Goal: Task Accomplishment & Management: Complete application form

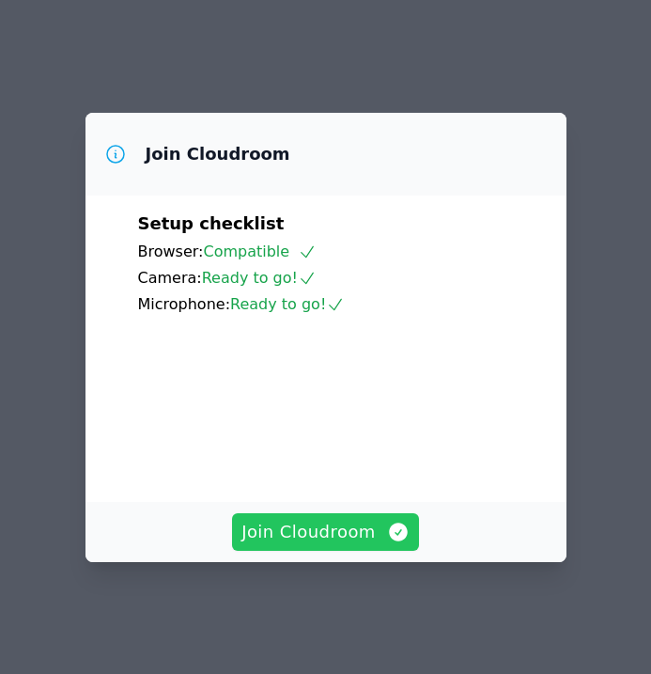
click at [323, 537] on span "Join Cloudroom" at bounding box center [325, 532] width 168 height 26
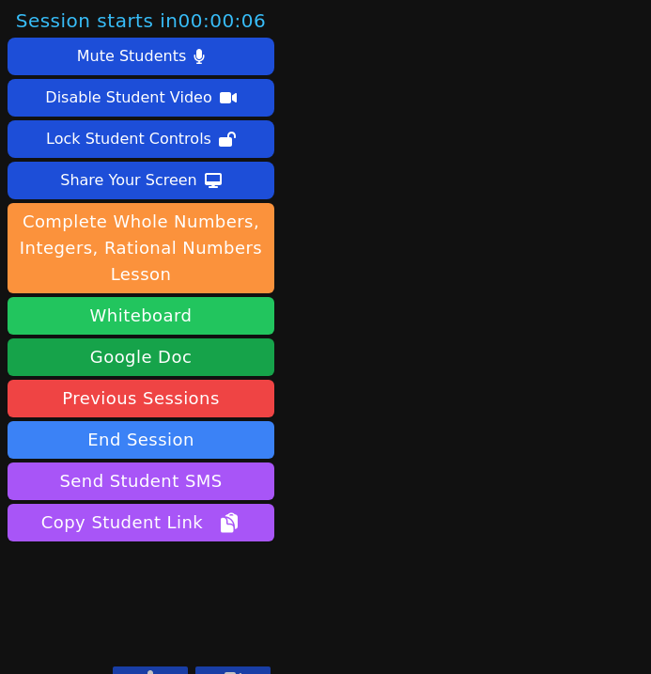
click at [183, 328] on button "Whiteboard" at bounding box center [141, 316] width 267 height 38
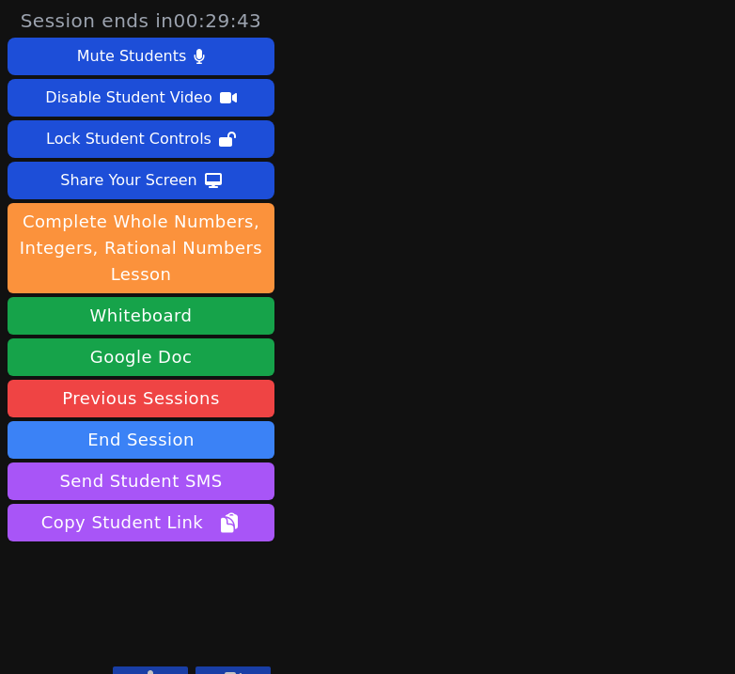
scroll to position [29, 0]
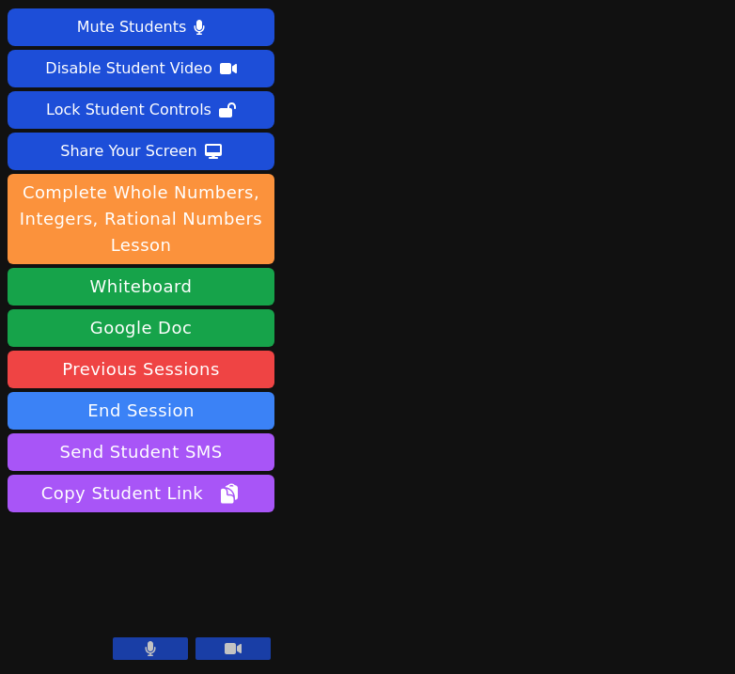
click at [256, 655] on button at bounding box center [232, 648] width 75 height 23
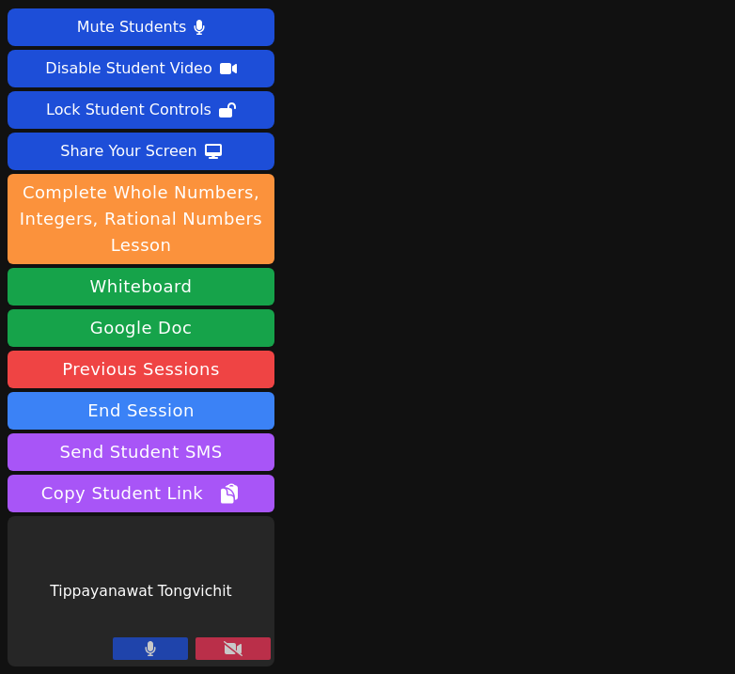
click at [256, 655] on button at bounding box center [232, 648] width 75 height 23
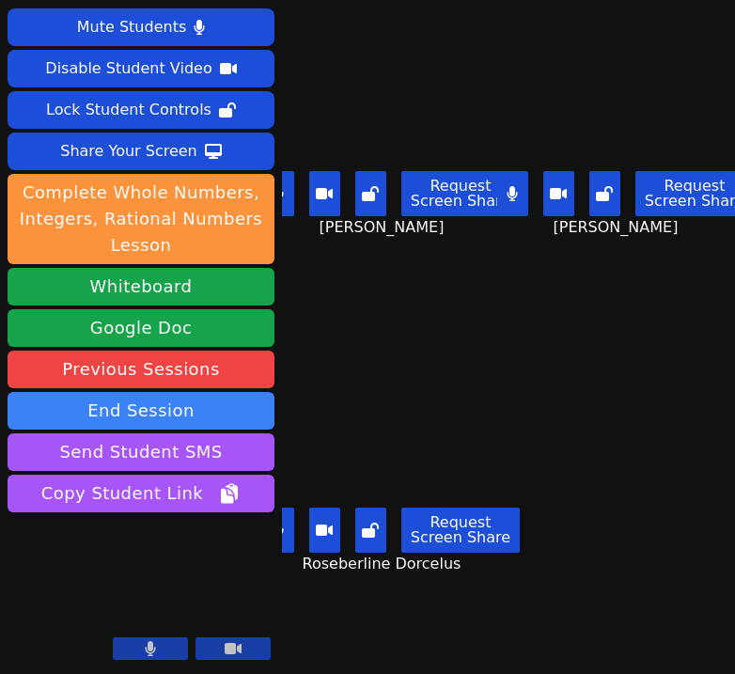
click at [504, 475] on main "Mitchaïna Germain Request Screen Share Mitchaïna Germain Naicha Facile Request …" at bounding box center [508, 308] width 453 height 674
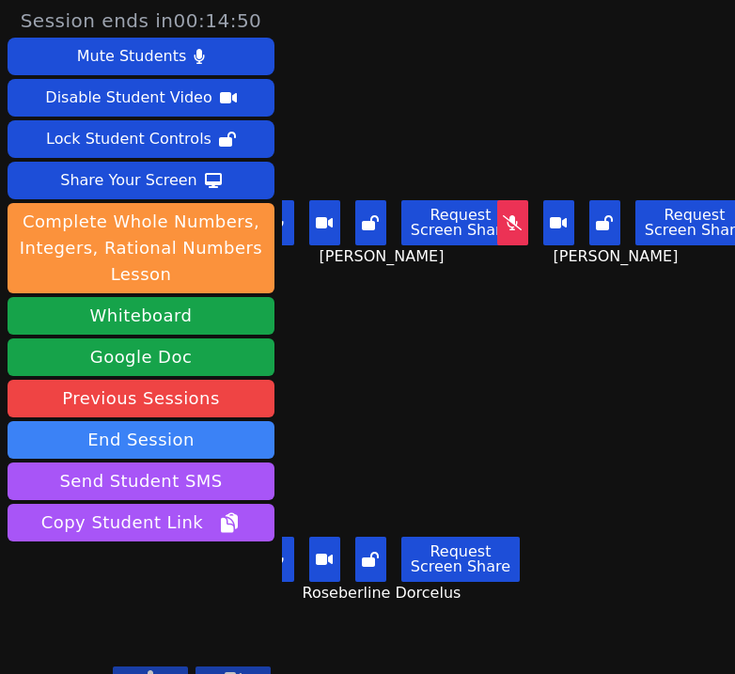
click at [582, 194] on div "Request Screen Share Naicha Facile" at bounding box center [625, 230] width 219 height 75
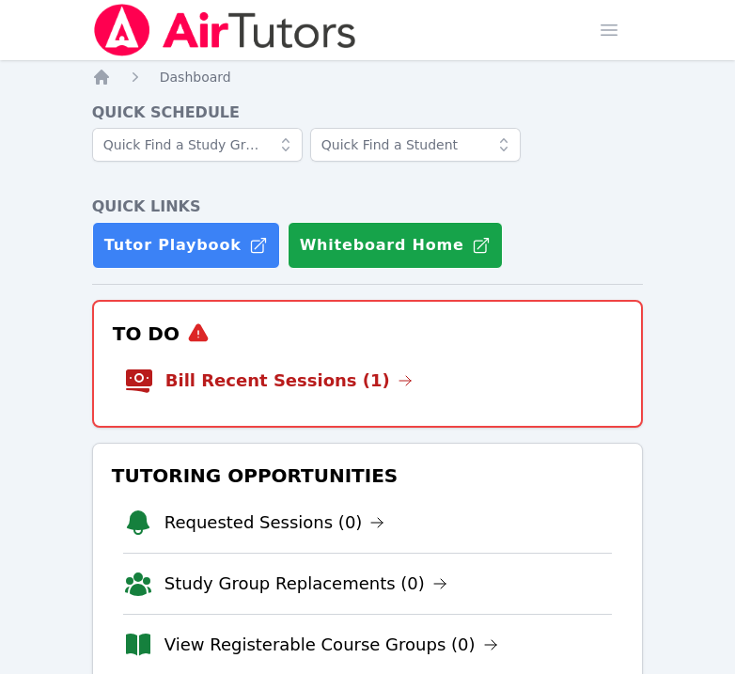
click at [357, 423] on div "To Do Bill Recent Sessions (1)" at bounding box center [367, 364] width 551 height 128
click at [339, 397] on li "Bill Recent Sessions (1)" at bounding box center [368, 380] width 488 height 60
click at [330, 367] on link "Bill Recent Sessions (1)" at bounding box center [288, 380] width 247 height 26
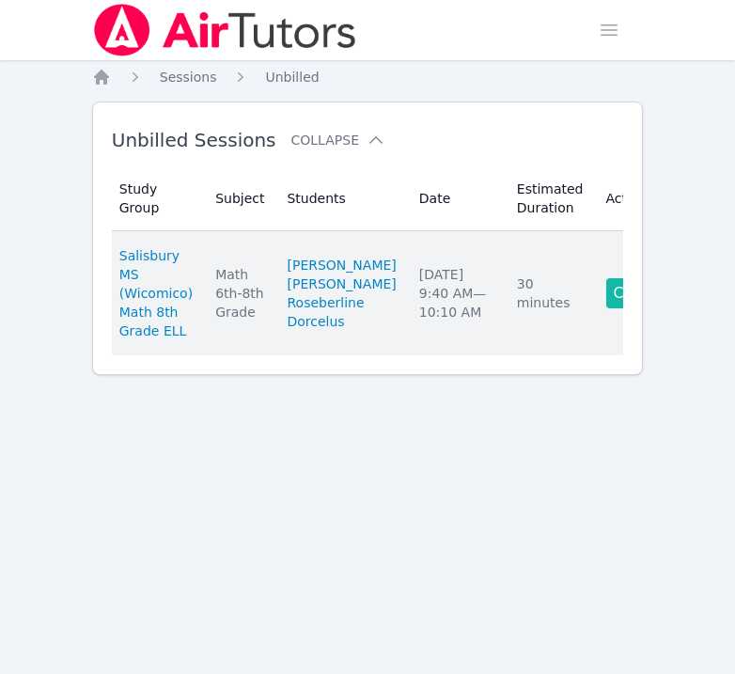
click at [606, 308] on link "Complete" at bounding box center [651, 293] width 90 height 30
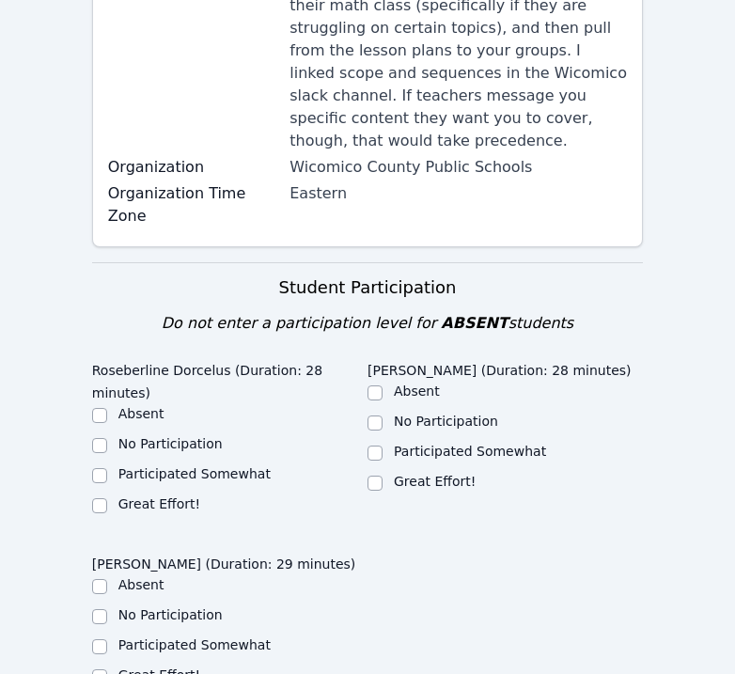
scroll to position [649, 0]
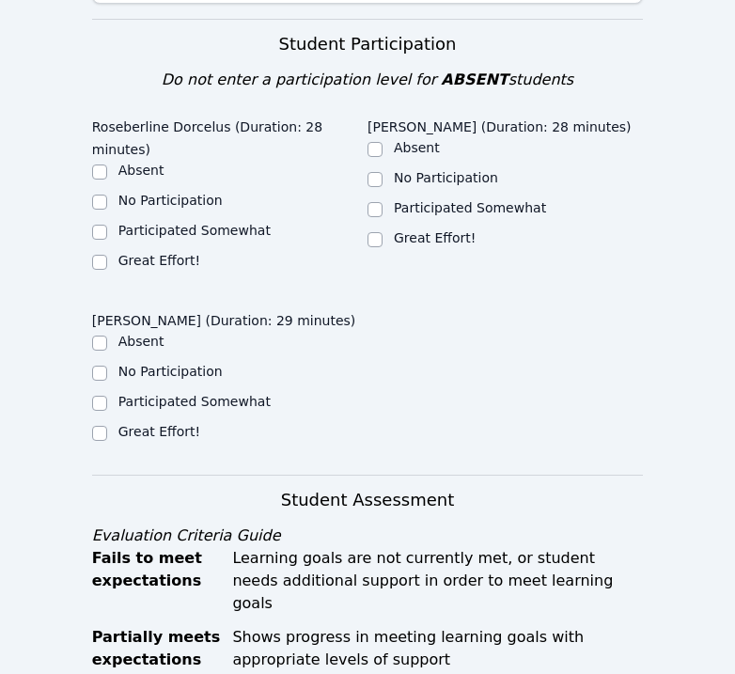
click at [120, 253] on label "Great Effort!" at bounding box center [159, 260] width 82 height 15
click at [107, 255] on input "Great Effort!" at bounding box center [99, 262] width 15 height 15
checkbox input "true"
click at [426, 230] on label "Great Effort!" at bounding box center [435, 237] width 82 height 15
click at [382, 232] on input "Great Effort!" at bounding box center [374, 239] width 15 height 15
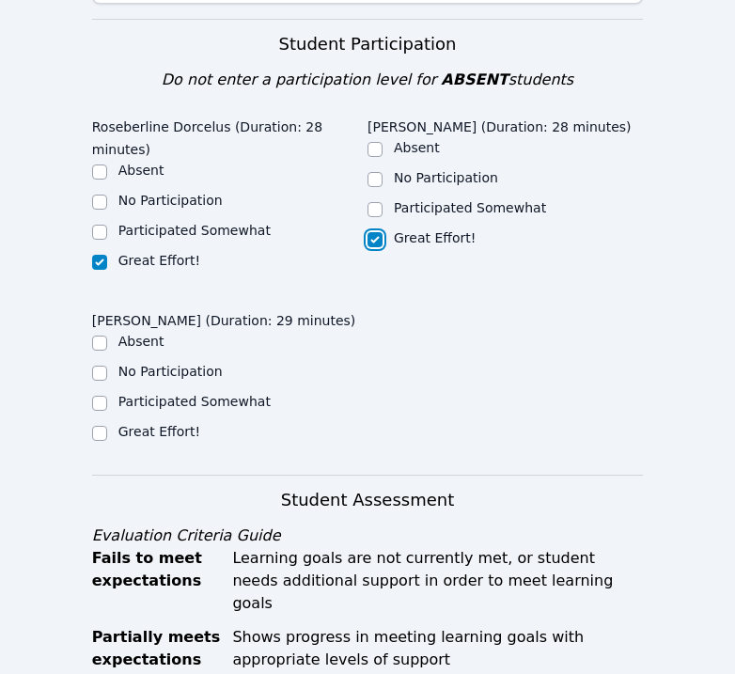
checkbox input "true"
click at [204, 223] on label "Participated Somewhat" at bounding box center [194, 230] width 152 height 15
click at [107, 225] on input "Participated Somewhat" at bounding box center [99, 232] width 15 height 15
checkbox input "true"
checkbox input "false"
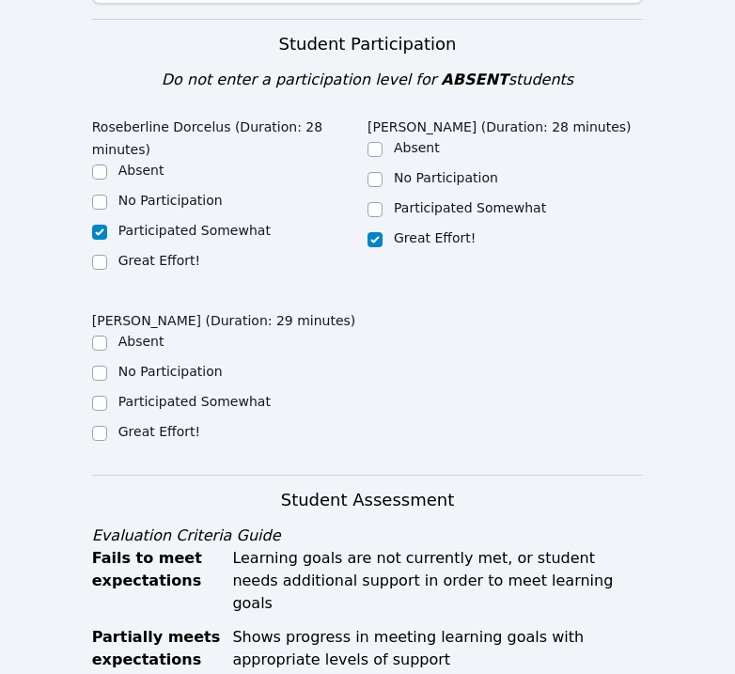
click at [401, 170] on label "No Participation" at bounding box center [446, 177] width 104 height 15
click at [382, 172] on input "No Participation" at bounding box center [374, 179] width 15 height 15
checkbox input "true"
checkbox input "false"
click at [170, 394] on label "Participated Somewhat" at bounding box center [194, 401] width 152 height 15
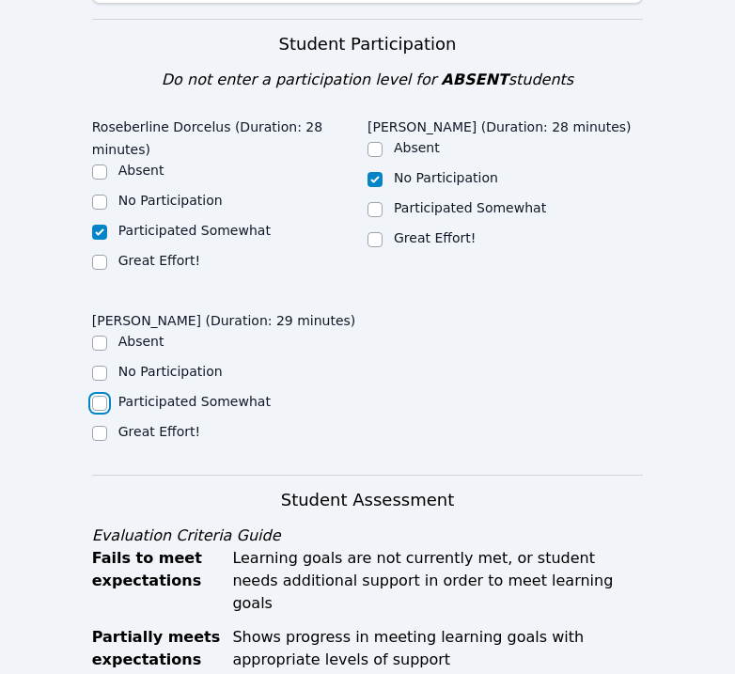
click at [107, 395] on input "Participated Somewhat" at bounding box center [99, 402] width 15 height 15
checkbox input "true"
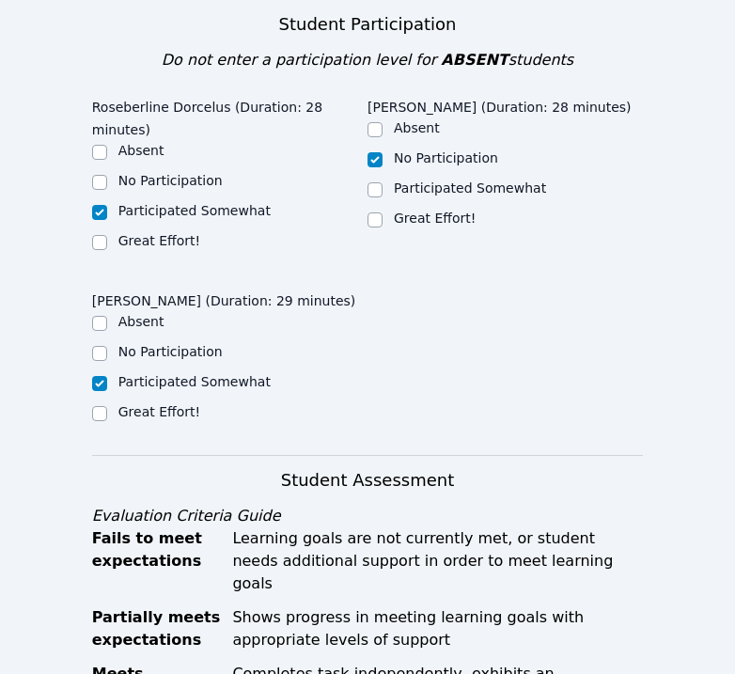
click at [164, 404] on label "Great Effort!" at bounding box center [159, 411] width 82 height 15
click at [107, 406] on input "Great Effort!" at bounding box center [99, 413] width 15 height 15
checkbox input "true"
checkbox input "false"
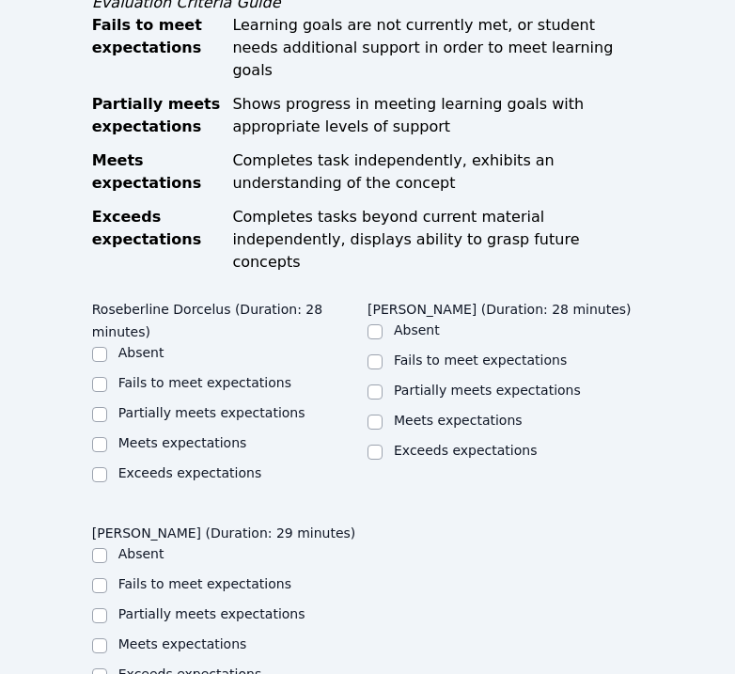
scroll to position [1203, 0]
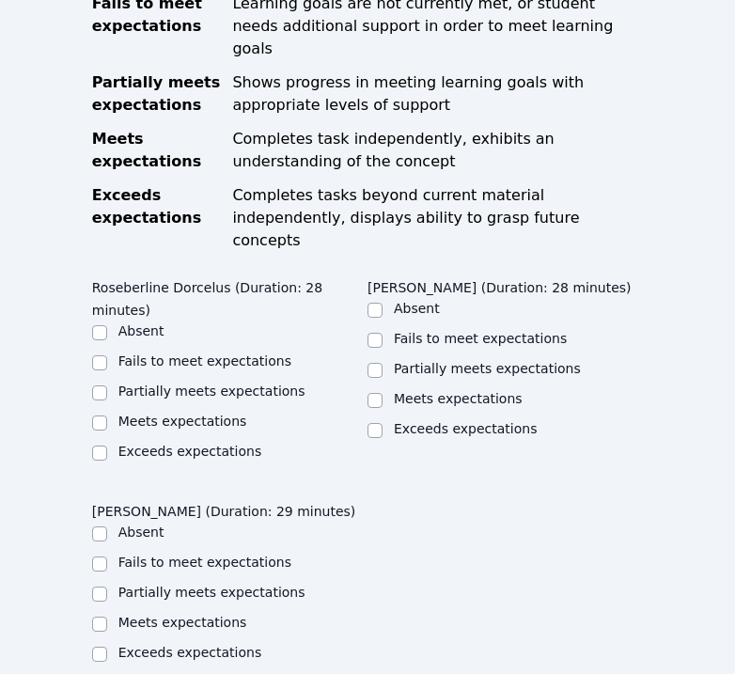
click at [172, 413] on label "Meets expectations" at bounding box center [182, 420] width 129 height 15
click at [107, 415] on input "Meets expectations" at bounding box center [99, 422] width 15 height 15
checkbox input "true"
click at [170, 614] on label "Meets expectations" at bounding box center [182, 621] width 129 height 15
click at [107, 616] on input "Meets expectations" at bounding box center [99, 623] width 15 height 15
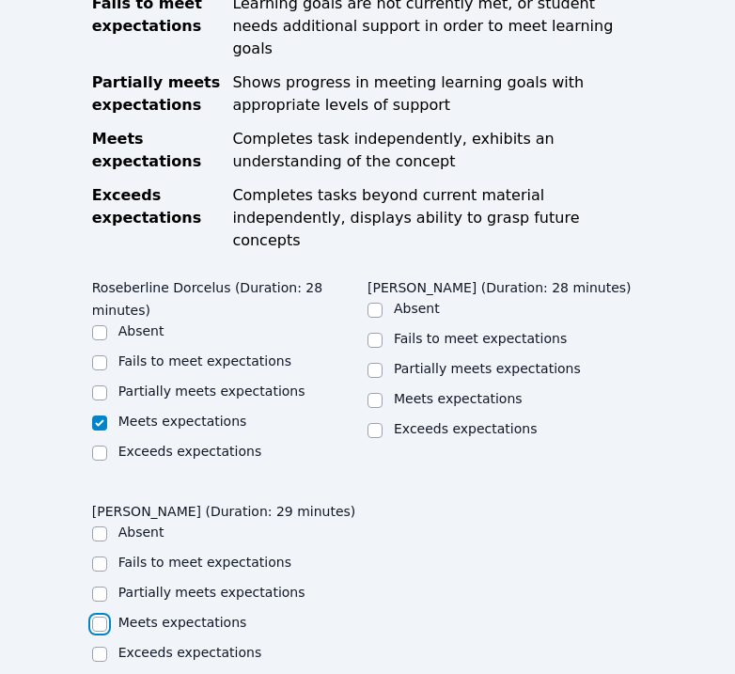
checkbox input "true"
click at [426, 359] on div "Partially meets expectations" at bounding box center [504, 370] width 275 height 23
click at [424, 361] on label "Partially meets expectations" at bounding box center [487, 368] width 187 height 15
click at [382, 363] on input "Partially meets expectations" at bounding box center [374, 370] width 15 height 15
checkbox input "true"
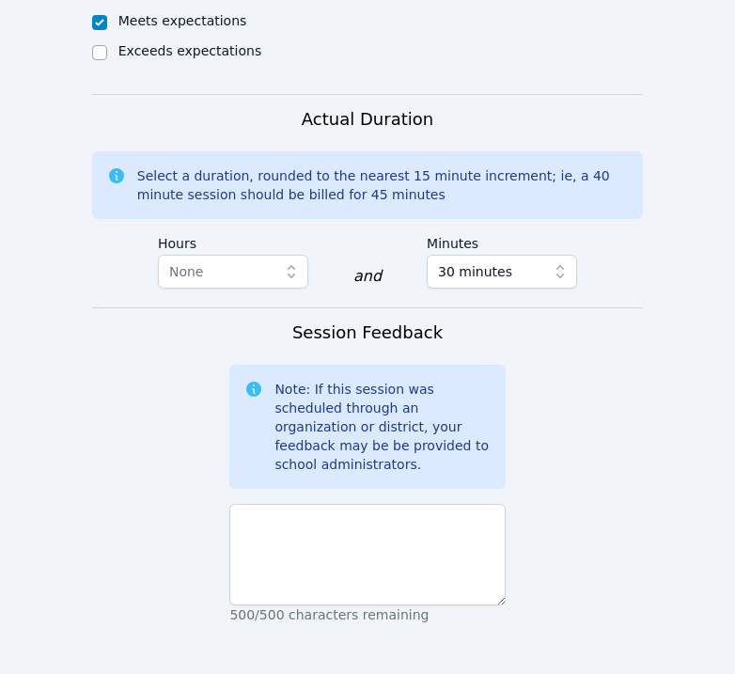
scroll to position [1823, 0]
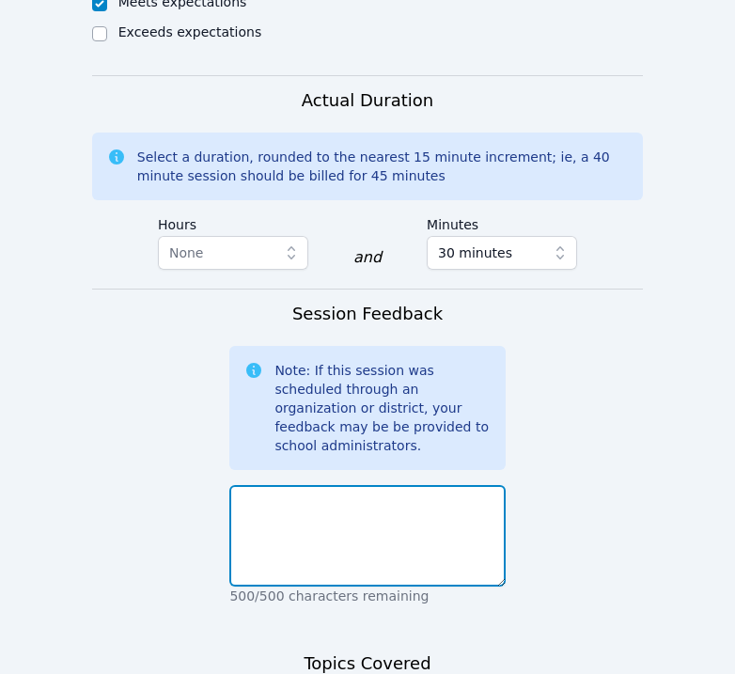
click at [402, 485] on textarea at bounding box center [366, 535] width 275 height 101
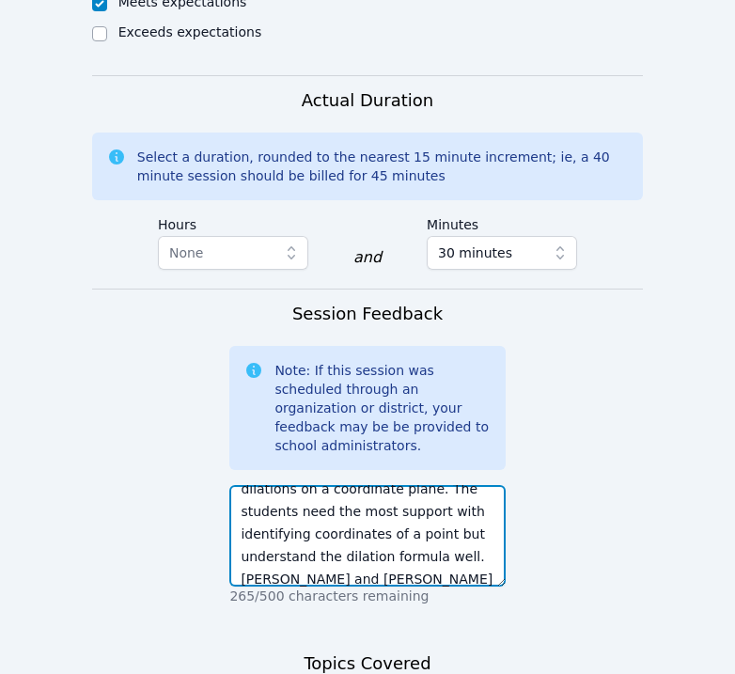
scroll to position [58, 0]
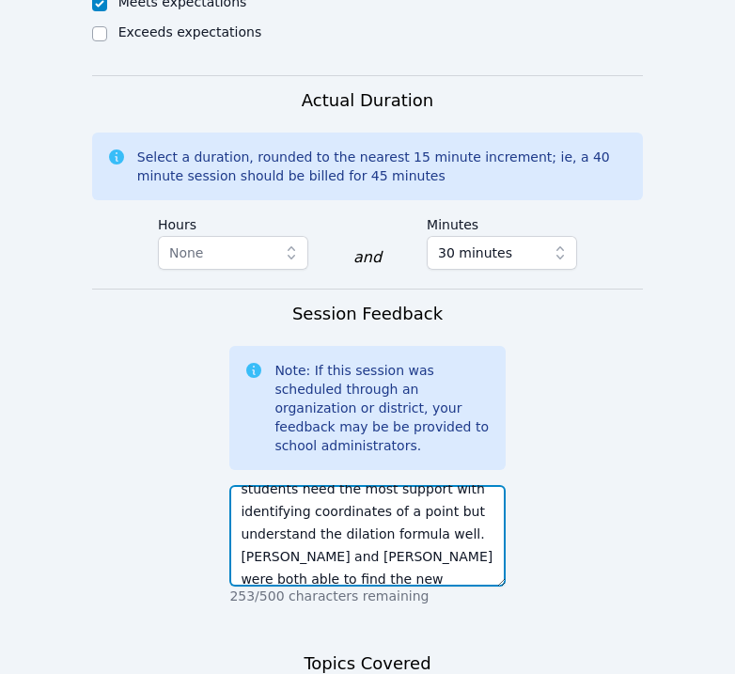
click at [494, 485] on textarea "[DATE] we continued to work on dilations on a coordinate plane. The students ne…" at bounding box center [366, 535] width 275 height 101
click at [469, 485] on textarea "[DATE] we continued to work on dilations on a coordinate plane. The students ne…" at bounding box center [366, 535] width 275 height 101
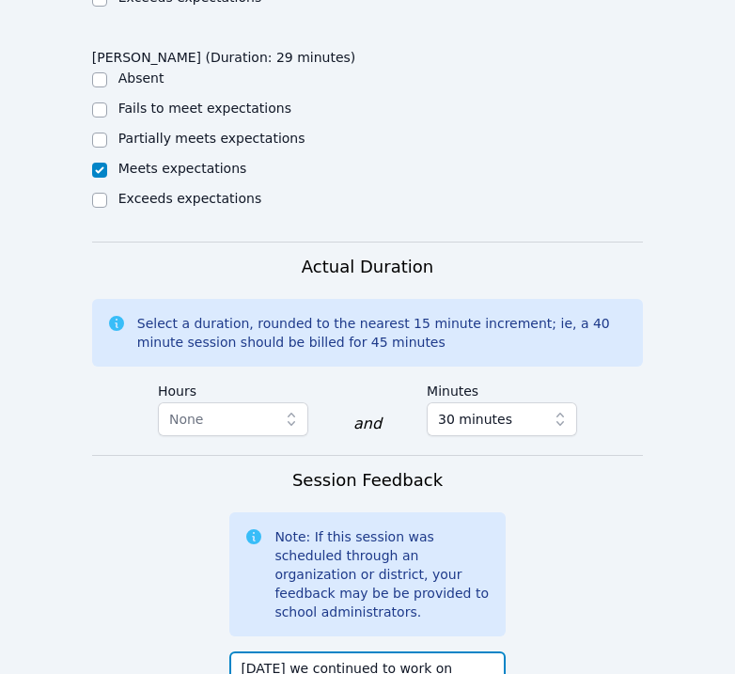
scroll to position [158, 0]
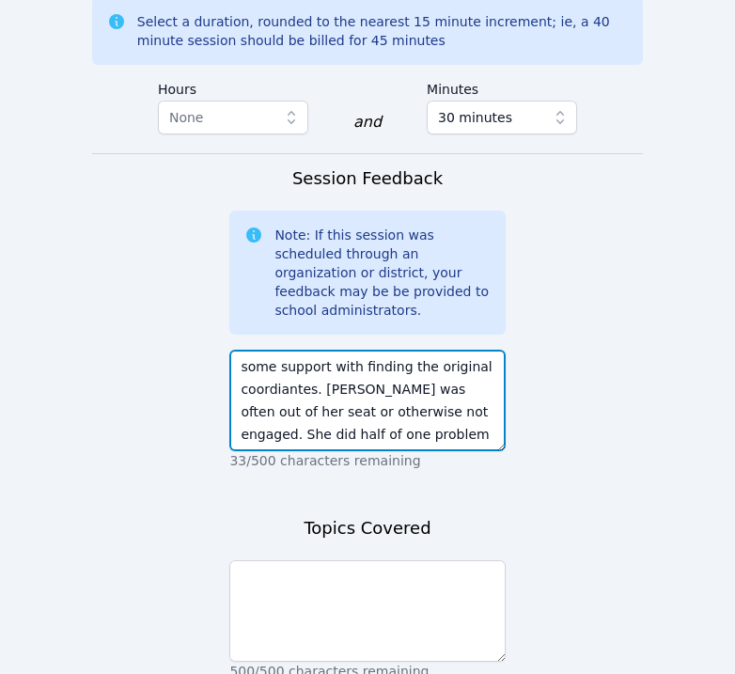
scroll to position [1958, 0]
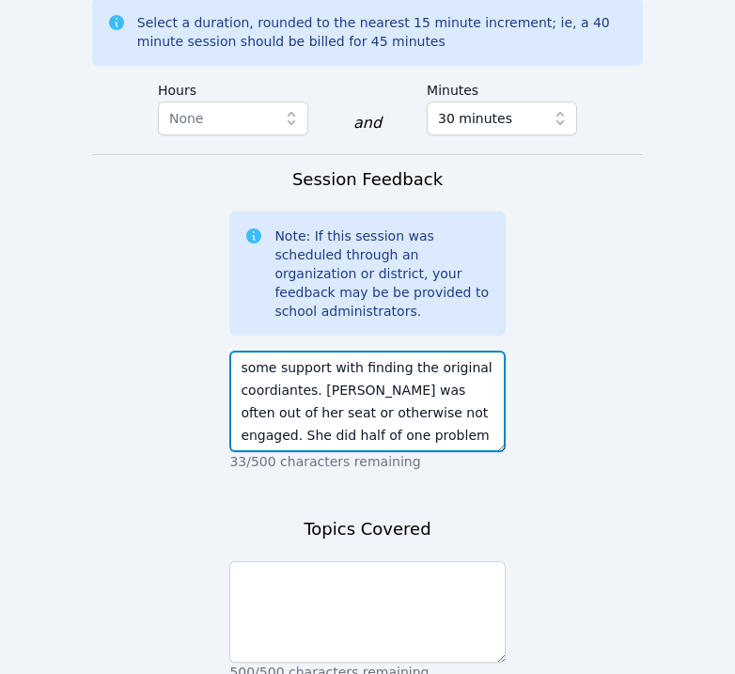
type textarea "[DATE] we continued to work on dilations on a coordinate plane. The students ne…"
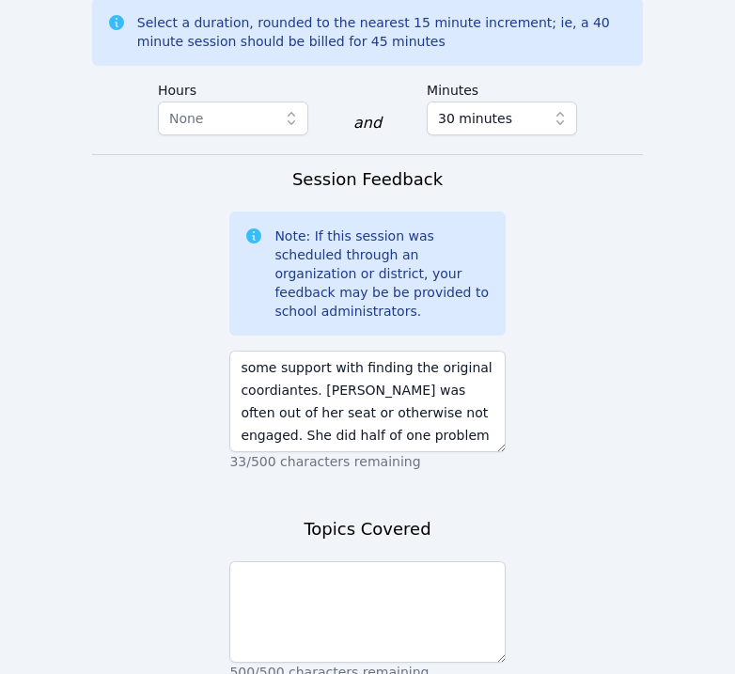
click at [368, 563] on div "Topics Covered 500/500 characters remaining" at bounding box center [366, 608] width 275 height 184
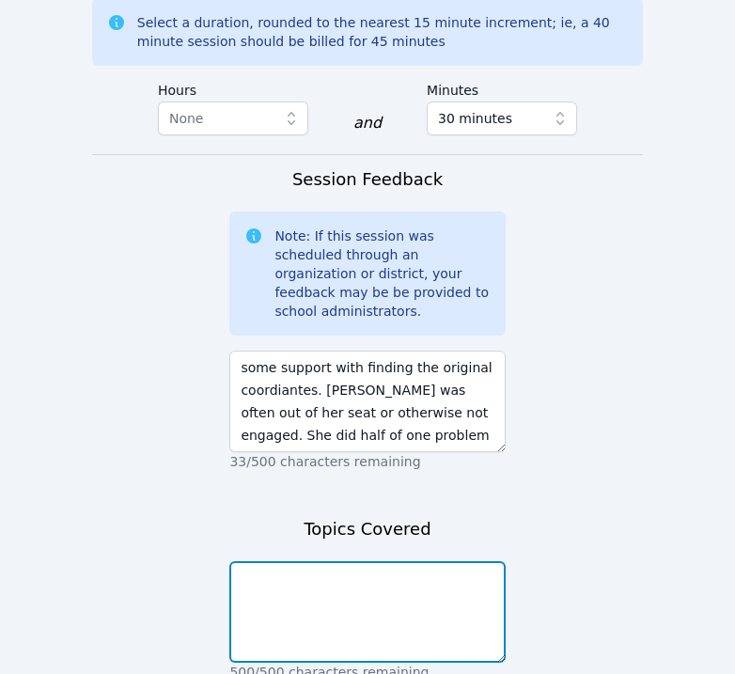
click at [368, 561] on textarea at bounding box center [366, 611] width 275 height 101
type textarea "dilations on a coordinate plane"
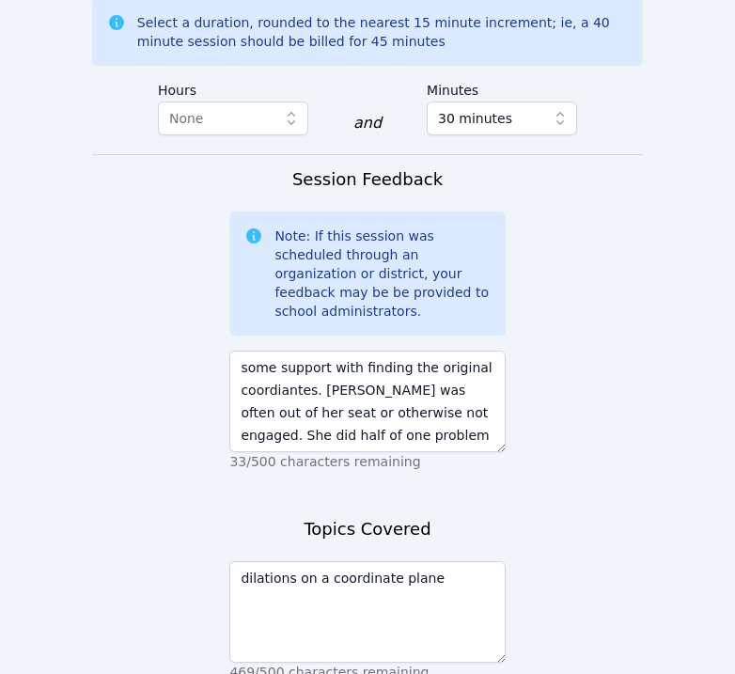
click at [366, 563] on div "Topics Covered dilations on a coordinate plane 469/500 characters remaining" at bounding box center [366, 608] width 275 height 184
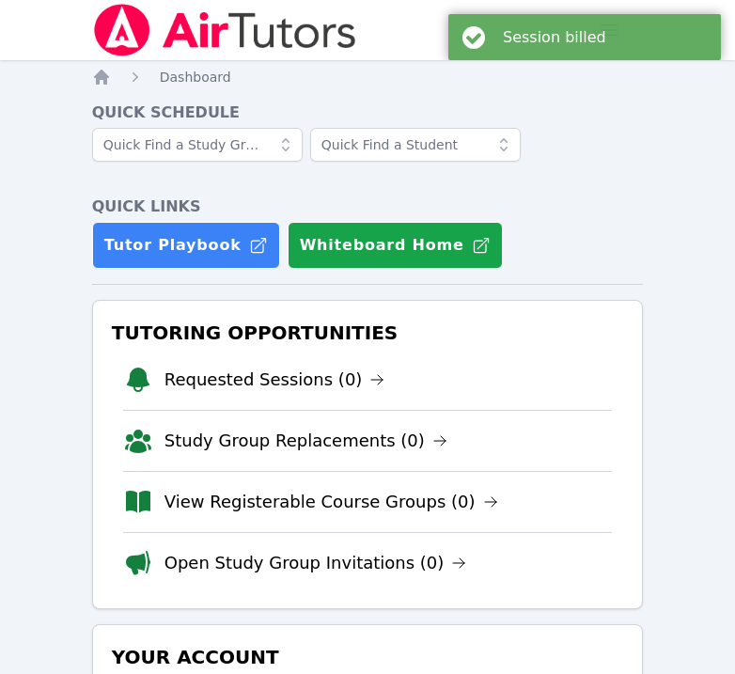
click at [190, 30] on img at bounding box center [225, 30] width 266 height 53
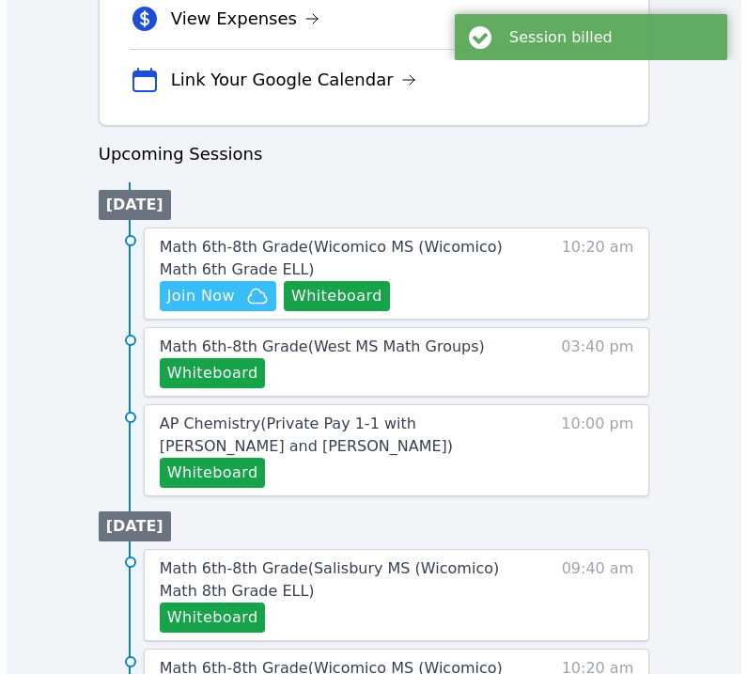
scroll to position [855, 0]
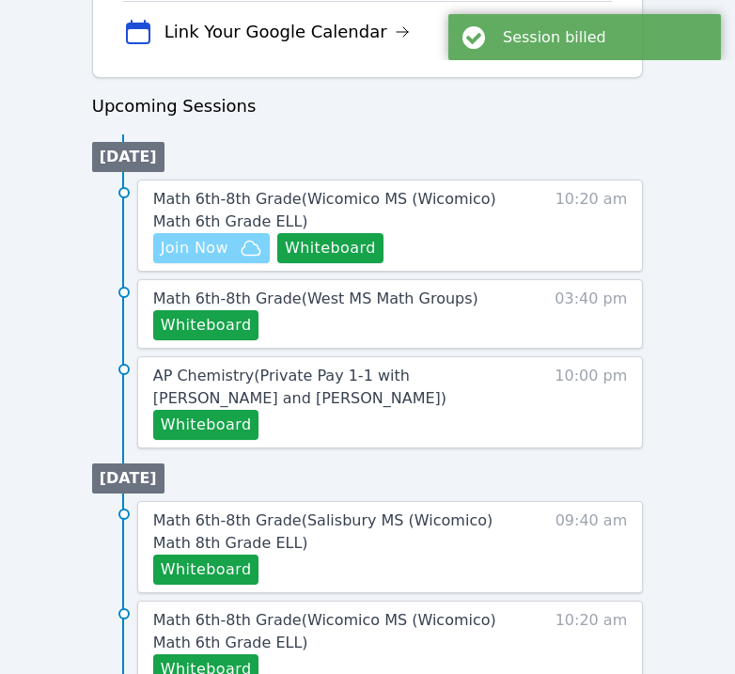
click at [250, 241] on icon "button" at bounding box center [251, 248] width 23 height 23
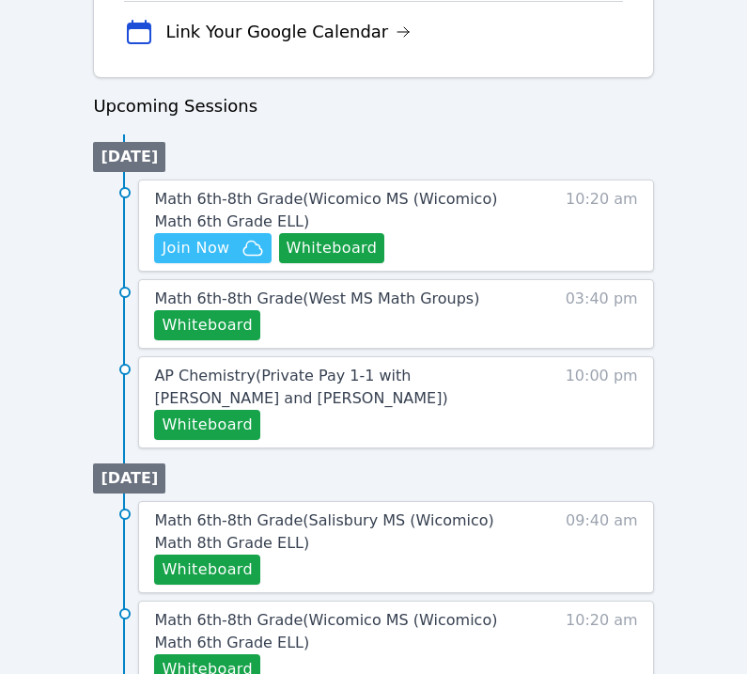
click at [304, 186] on div "Math 6th-8th Grade ( Wicomico MS (Wicomico) Math 6th Grade ELL ) Hidden Join No…" at bounding box center [395, 225] width 515 height 92
click at [300, 206] on span "Math 6th-8th Grade ( Wicomico MS (Wicomico) Math 6th Grade ELL )" at bounding box center [325, 210] width 343 height 40
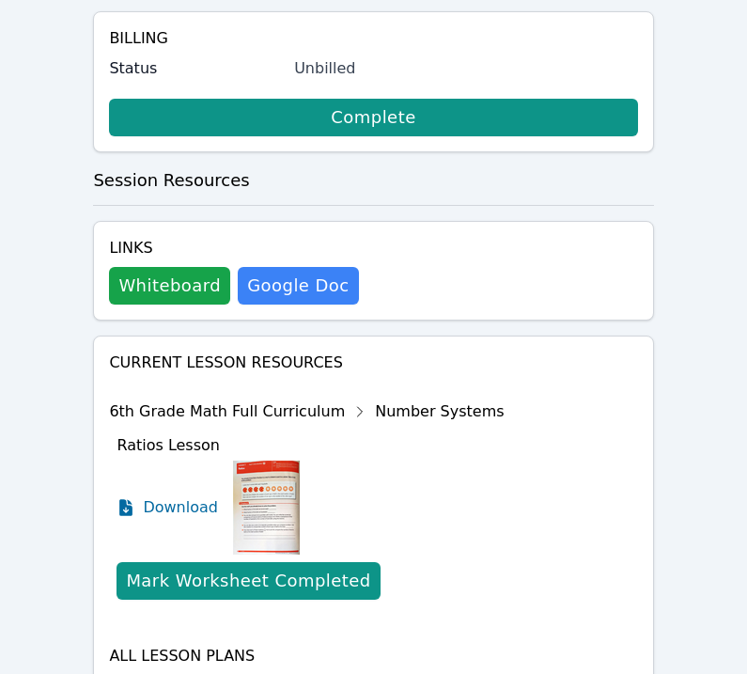
scroll to position [1092, 0]
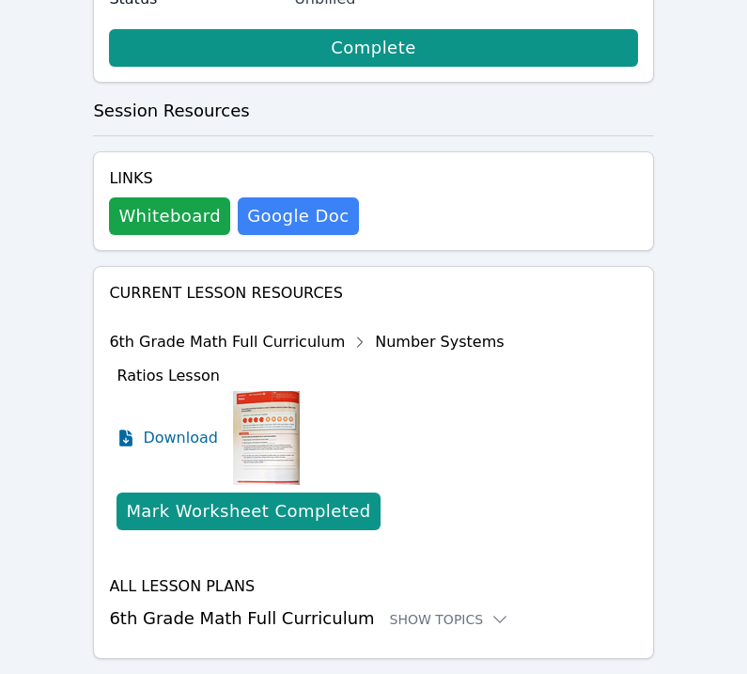
click at [406, 575] on div "All Lesson Plans 6th Grade Math Full Curriculum Show Topics" at bounding box center [373, 603] width 528 height 56
click at [407, 610] on div "Show Topics" at bounding box center [450, 619] width 120 height 19
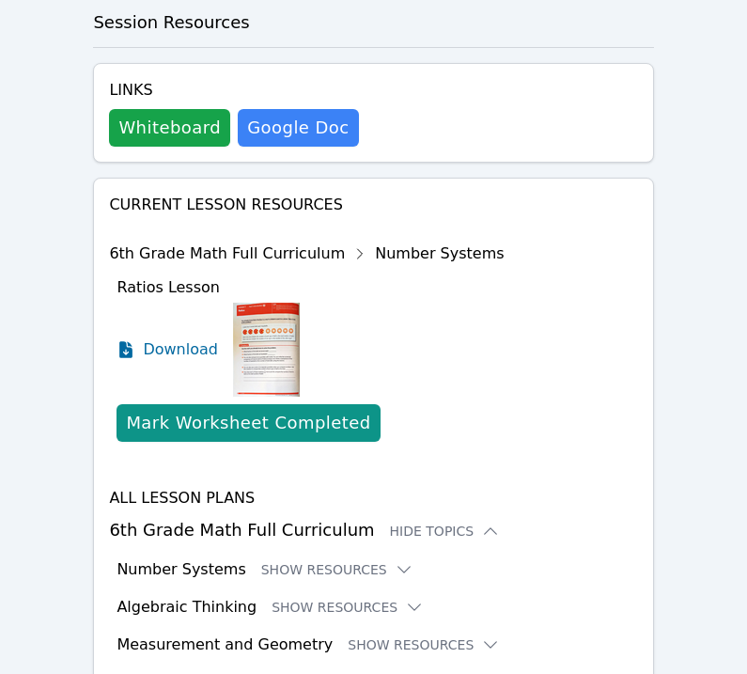
scroll to position [1246, 0]
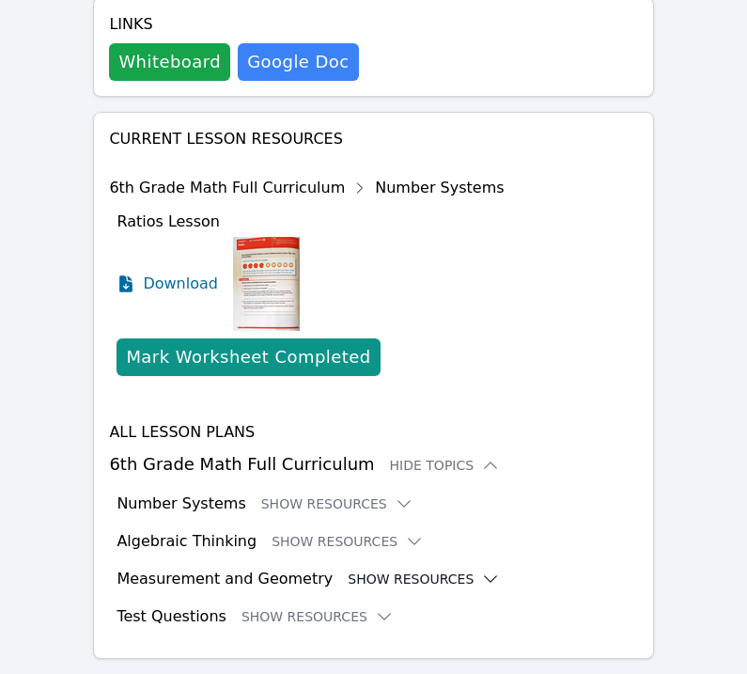
click at [358, 569] on button "Show Resources" at bounding box center [424, 578] width 152 height 19
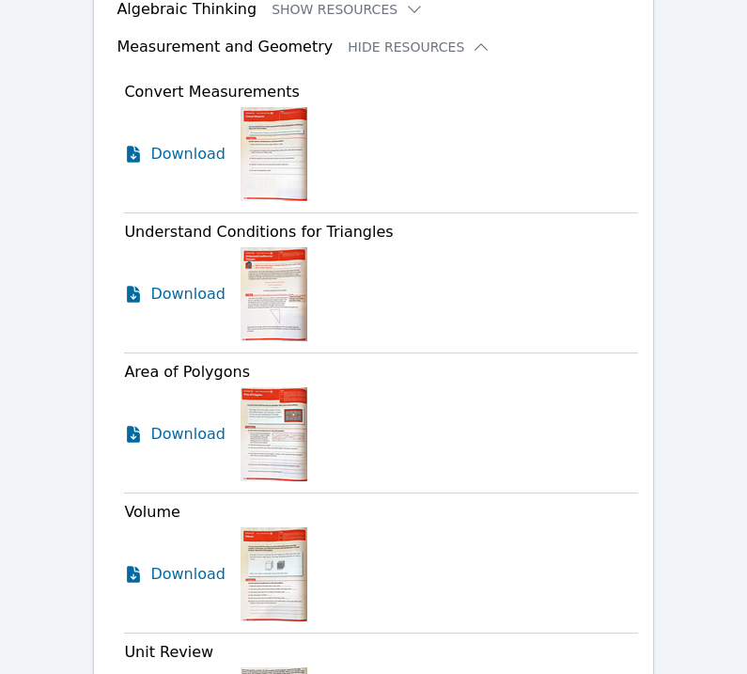
scroll to position [1725, 0]
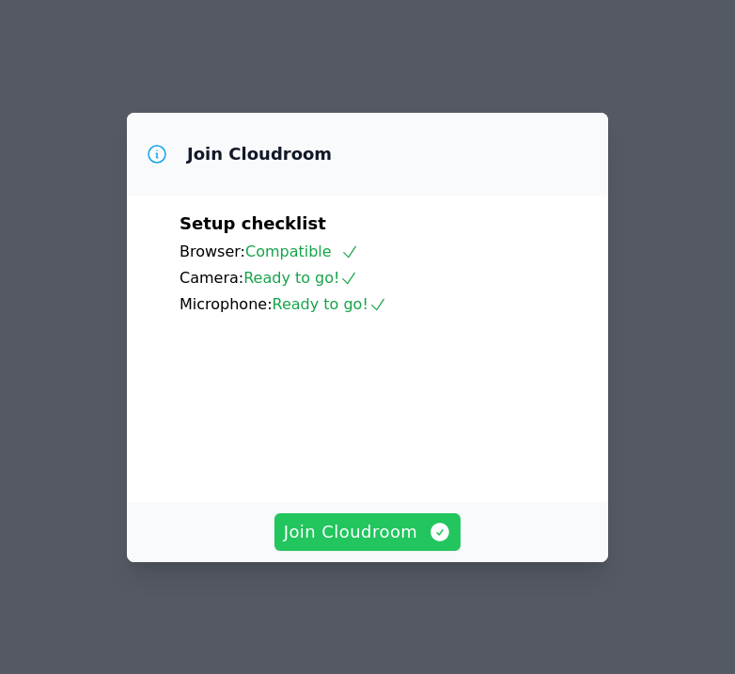
click at [365, 531] on span "Join Cloudroom" at bounding box center [368, 532] width 168 height 26
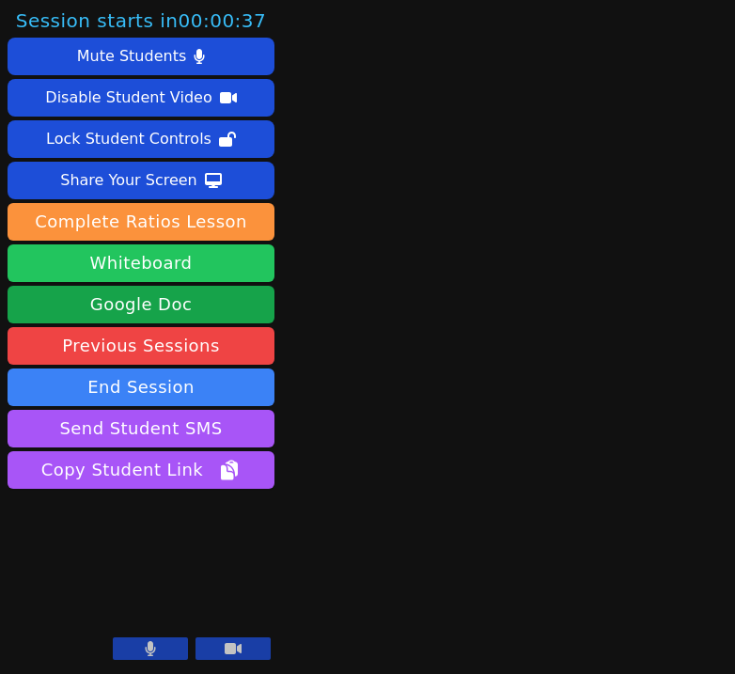
click at [192, 271] on button "Whiteboard" at bounding box center [141, 263] width 267 height 38
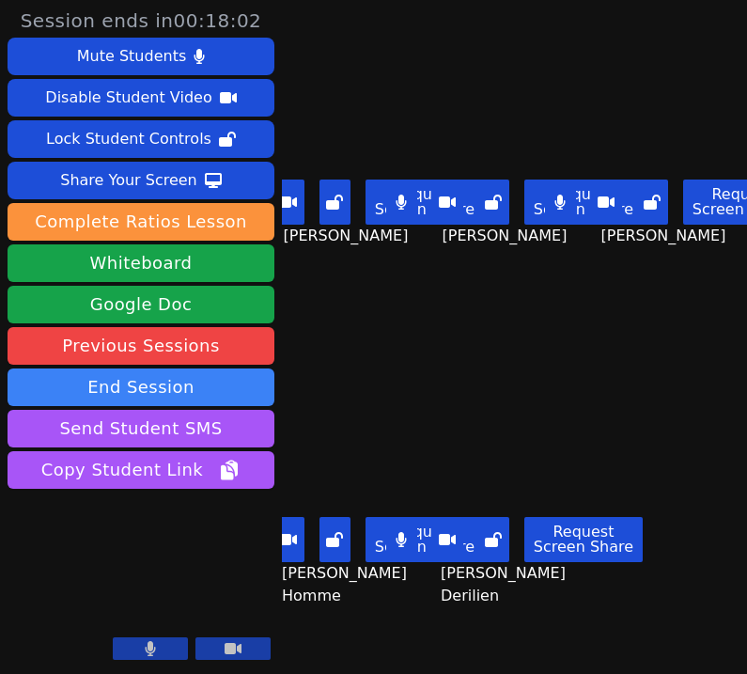
click at [700, 427] on main "Ruth Joseph Request Screen Share Ruth Joseph Tyriq Butler Request Screen Share …" at bounding box center [514, 337] width 465 height 674
click at [732, 321] on div "Benndji Deshommes Request Screen Share Benndji Deshommes" at bounding box center [672, 168] width 147 height 337
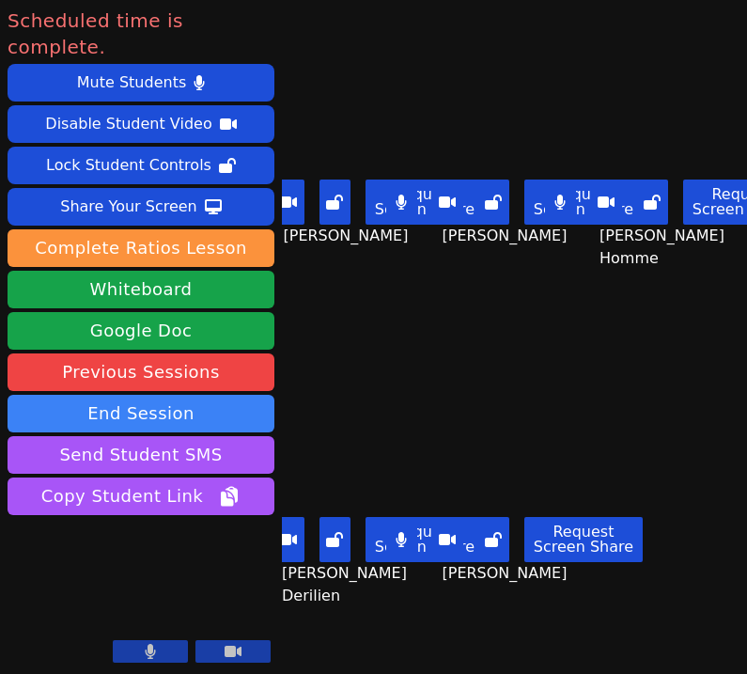
click at [225, 395] on button "End Session" at bounding box center [141, 414] width 267 height 38
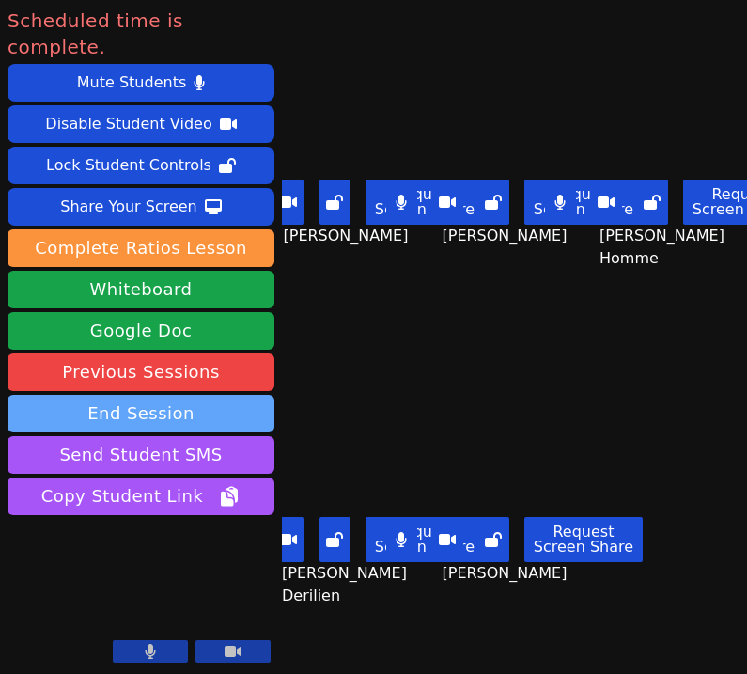
click at [225, 376] on legend "Did you or the student(s) experience any technical issues today?" at bounding box center [373, 387] width 357 height 48
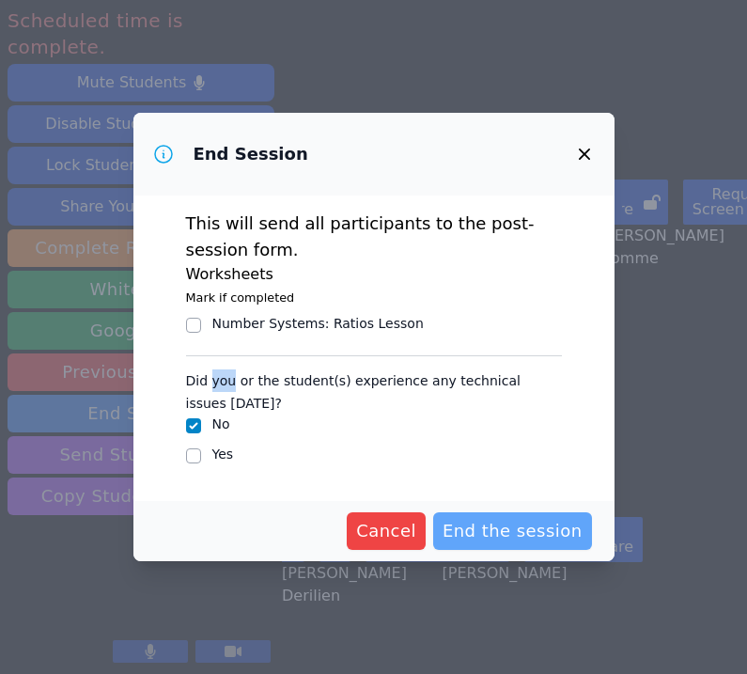
click at [473, 529] on span "End the session" at bounding box center [512, 531] width 140 height 26
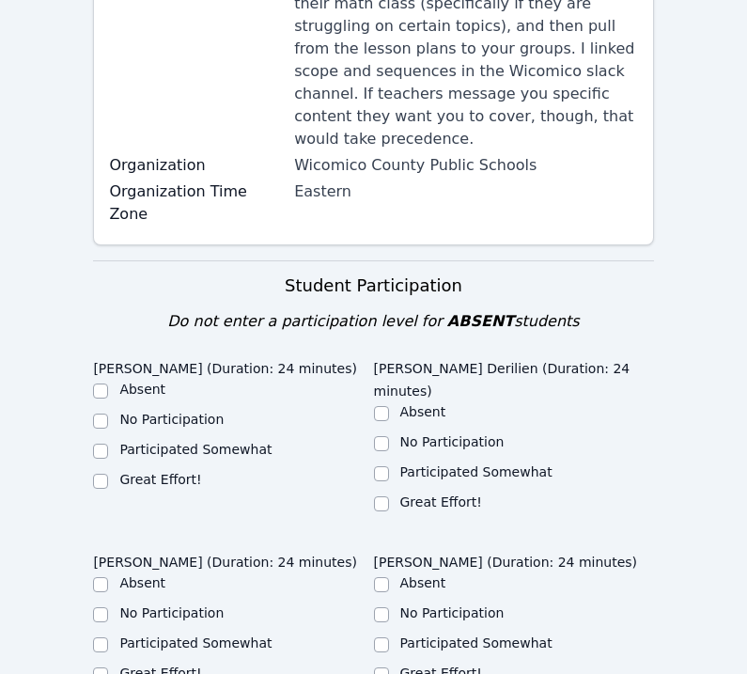
scroll to position [434, 0]
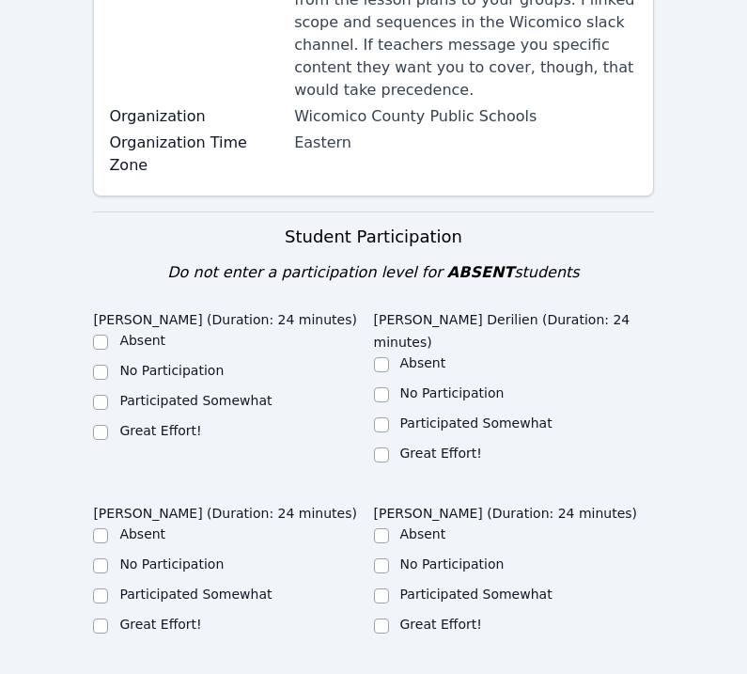
click at [148, 423] on label "Great Effort!" at bounding box center [160, 430] width 82 height 15
click at [108, 425] on input "Great Effort!" at bounding box center [100, 432] width 15 height 15
checkbox input "true"
click at [535, 443] on div "Great Effort!" at bounding box center [514, 454] width 280 height 23
click at [469, 445] on label "Great Effort!" at bounding box center [441, 452] width 82 height 15
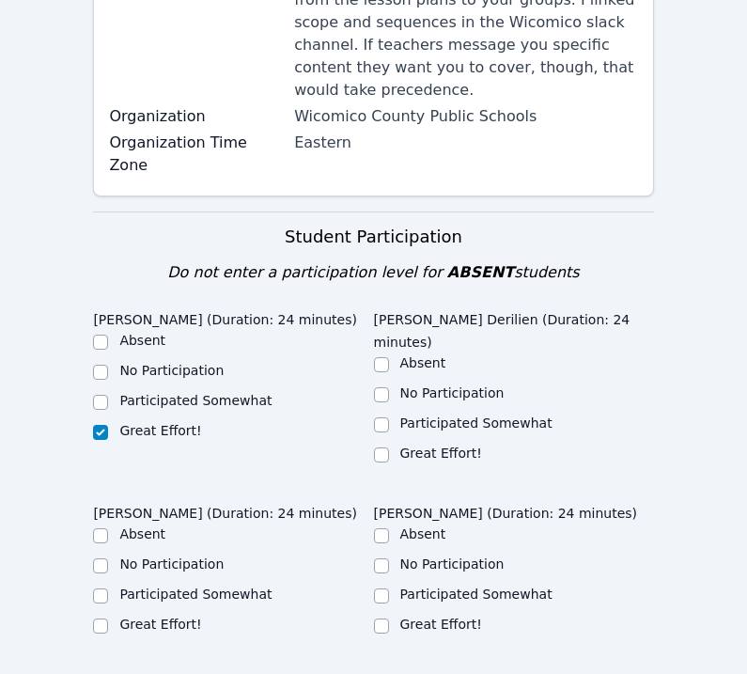
click at [449, 443] on div "Great Effort!" at bounding box center [514, 454] width 280 height 23
click at [440, 445] on label "Great Effort!" at bounding box center [441, 452] width 82 height 15
click at [389, 447] on input "Great Effort!" at bounding box center [381, 454] width 15 height 15
checkbox input "true"
click at [430, 616] on label "Great Effort!" at bounding box center [441, 623] width 82 height 15
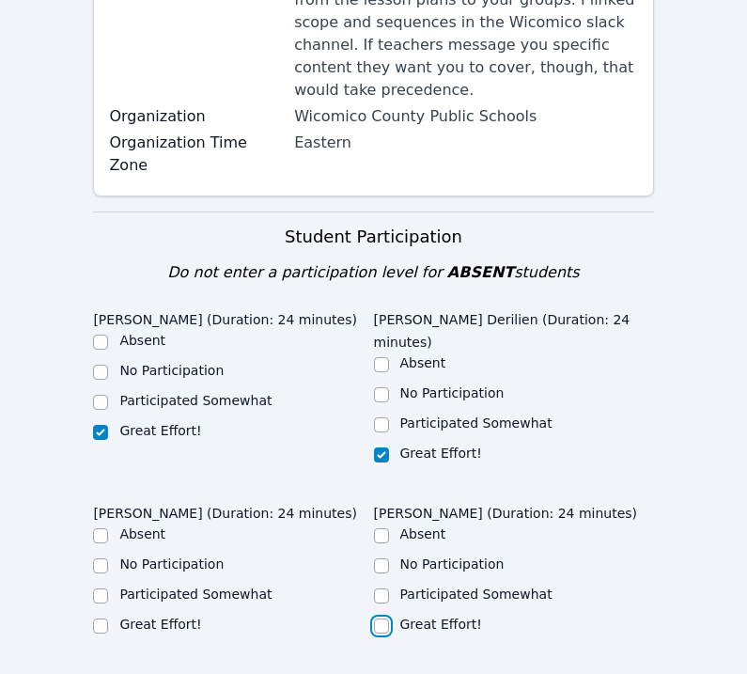
click at [389, 618] on input "Great Effort!" at bounding box center [381, 625] width 15 height 15
checkbox input "true"
click at [134, 616] on label "Great Effort!" at bounding box center [160, 623] width 82 height 15
click at [108, 618] on input "Great Effort!" at bounding box center [100, 625] width 15 height 15
checkbox input "true"
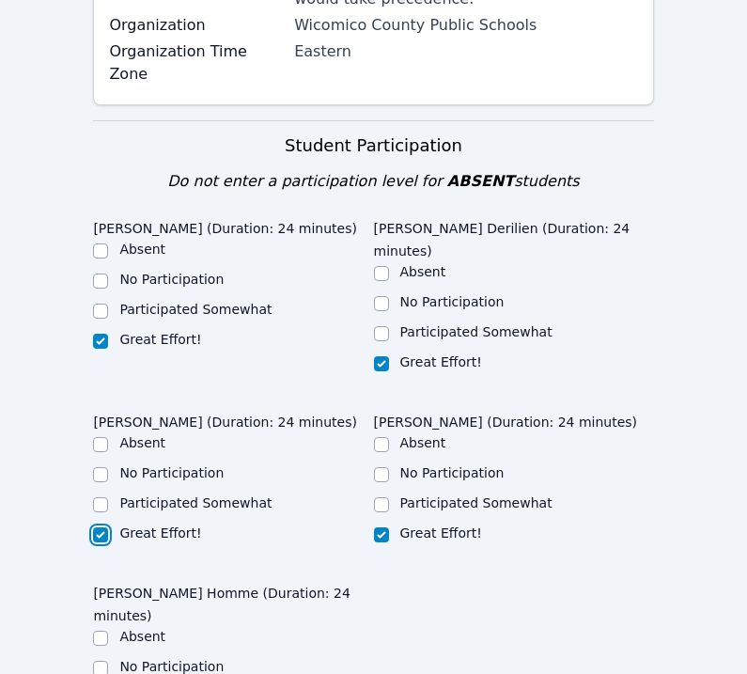
scroll to position [592, 0]
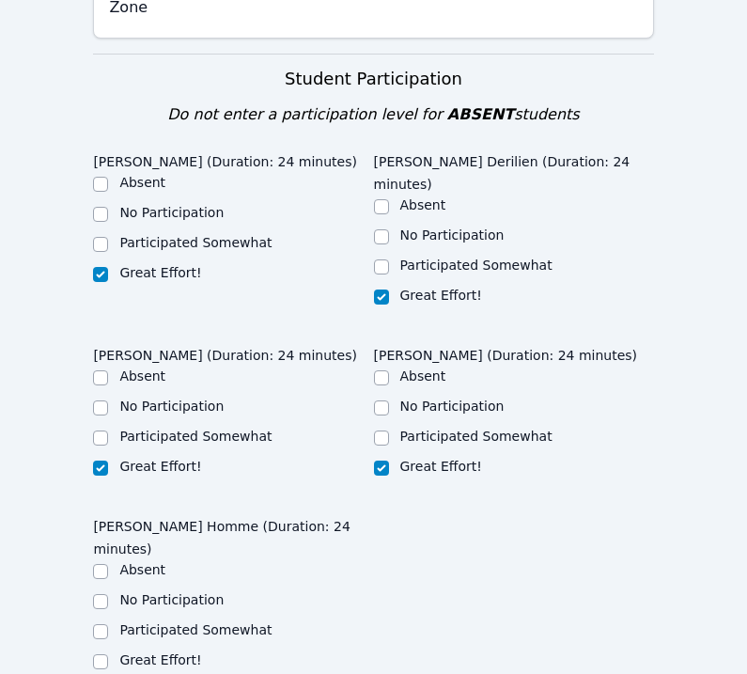
click at [127, 560] on ul "Absent No Participation Participated Somewhat Great Effort!" at bounding box center [233, 616] width 280 height 113
click at [130, 652] on label "Great Effort!" at bounding box center [160, 659] width 82 height 15
click at [108, 654] on input "Great Effort!" at bounding box center [100, 661] width 15 height 15
checkbox input "true"
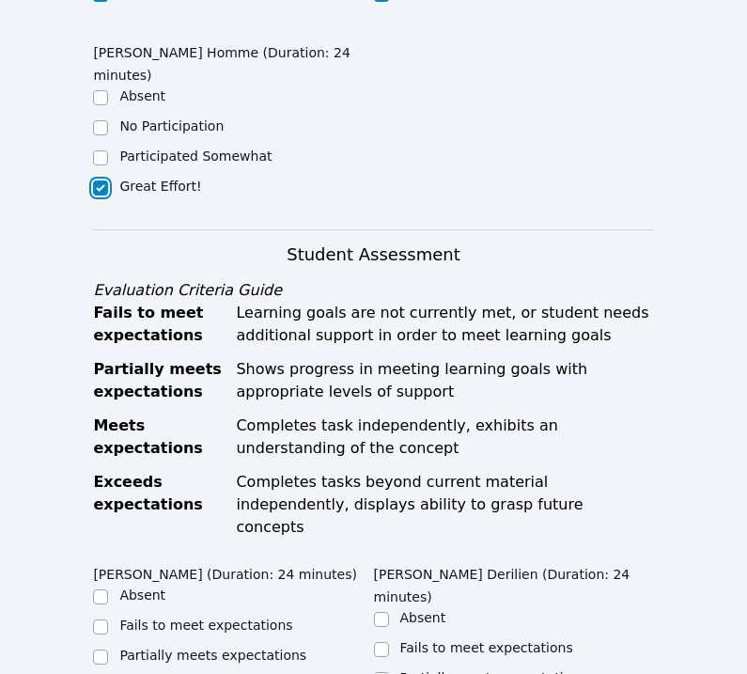
scroll to position [1073, 0]
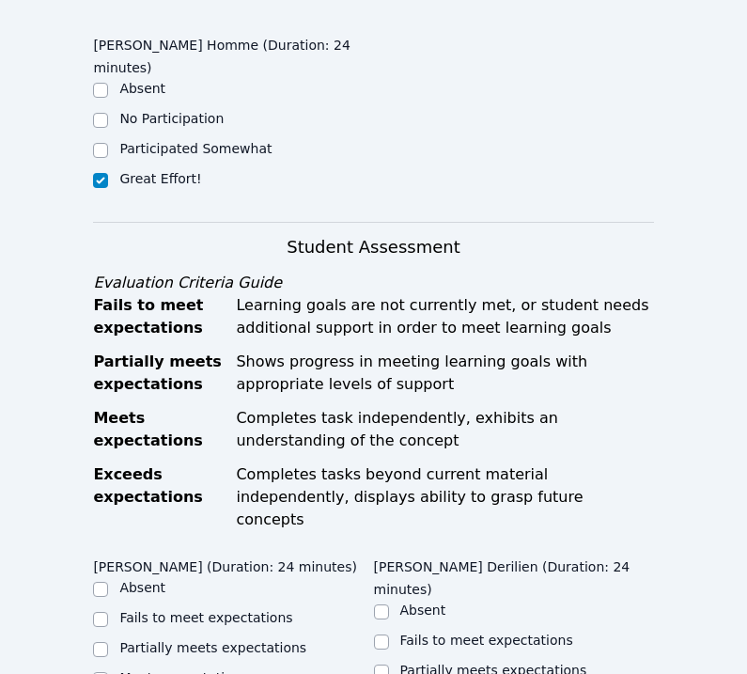
click at [135, 670] on label "Meets expectations" at bounding box center [183, 677] width 129 height 15
click at [108, 672] on input "Meets expectations" at bounding box center [100, 679] width 15 height 15
checkbox input "true"
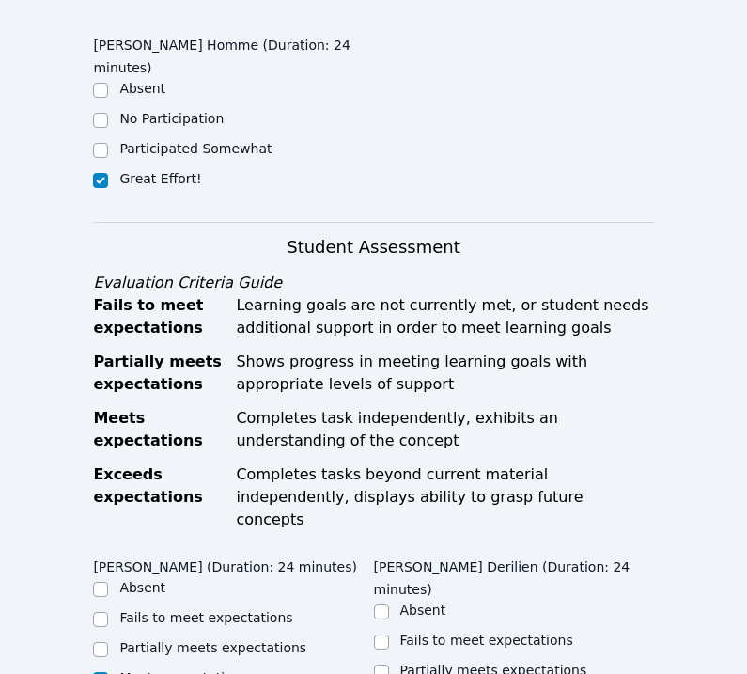
checkbox input "true"
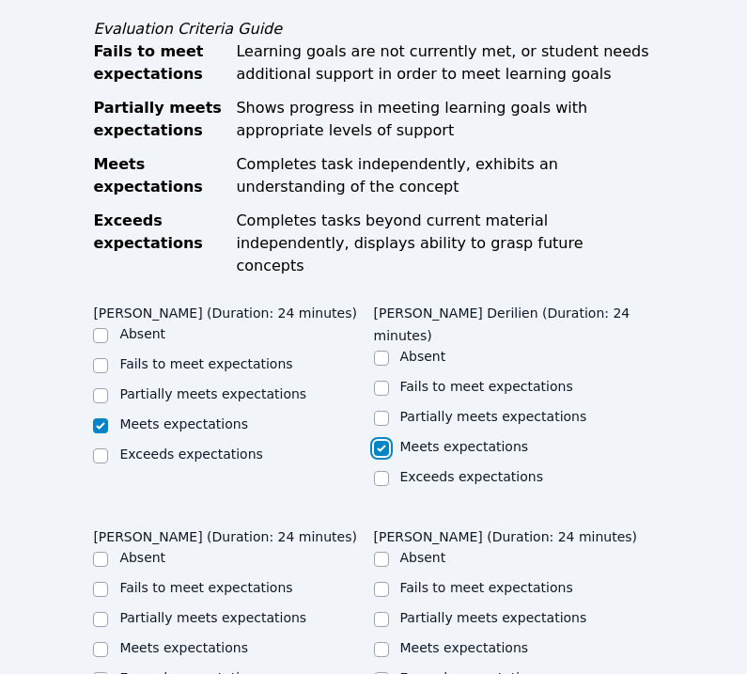
scroll to position [1341, 0]
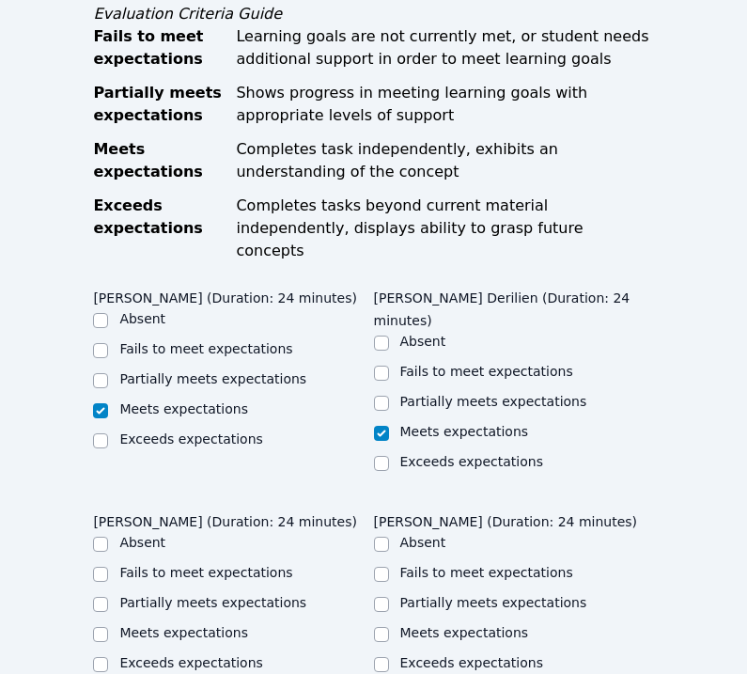
click at [393, 623] on div "Meets expectations" at bounding box center [514, 634] width 280 height 23
click at [383, 627] on input "Meets expectations" at bounding box center [381, 634] width 15 height 15
checkbox input "true"
click at [187, 625] on label "Meets expectations" at bounding box center [183, 632] width 129 height 15
click at [108, 627] on input "Meets expectations" at bounding box center [100, 634] width 15 height 15
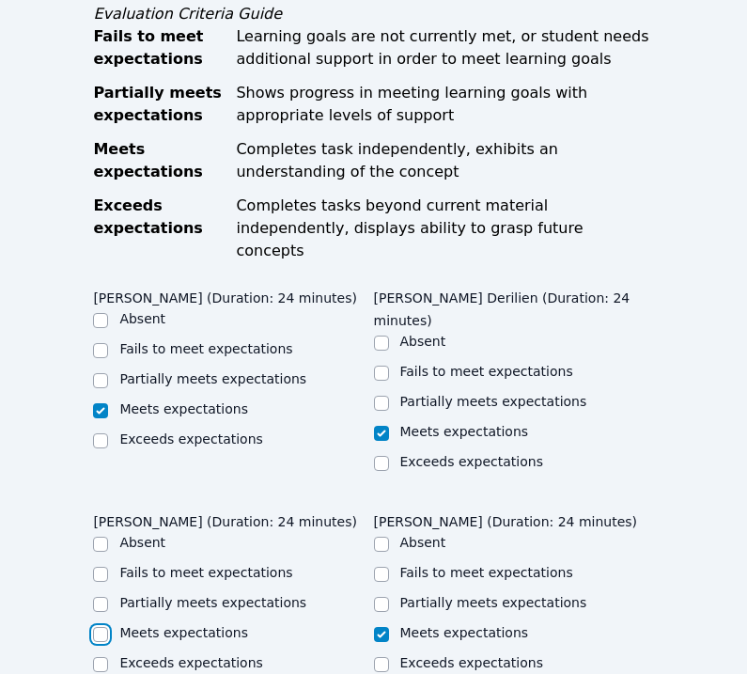
checkbox input "true"
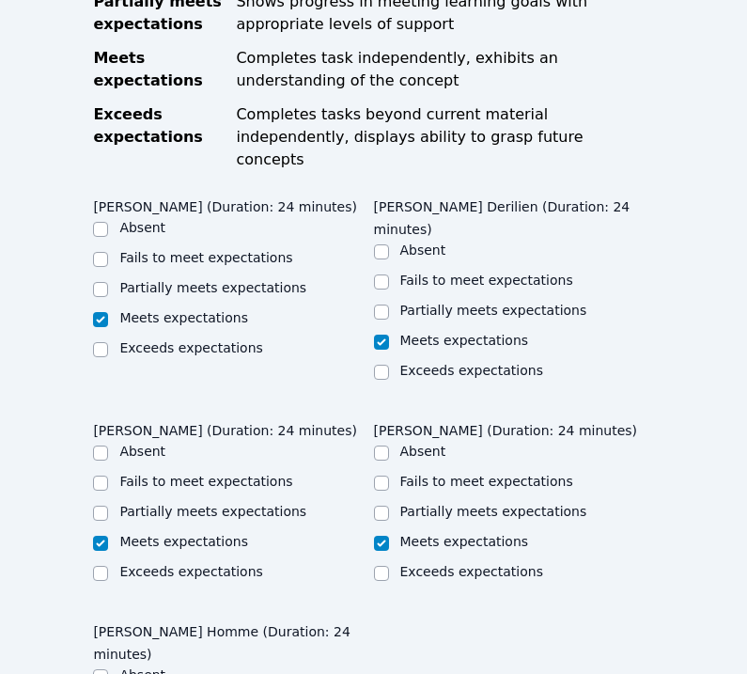
checkbox input "true"
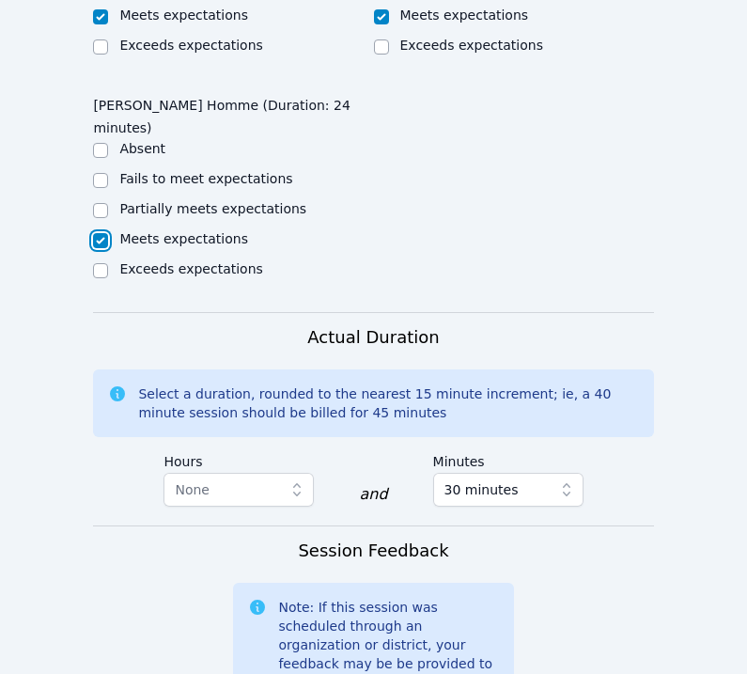
scroll to position [2003, 0]
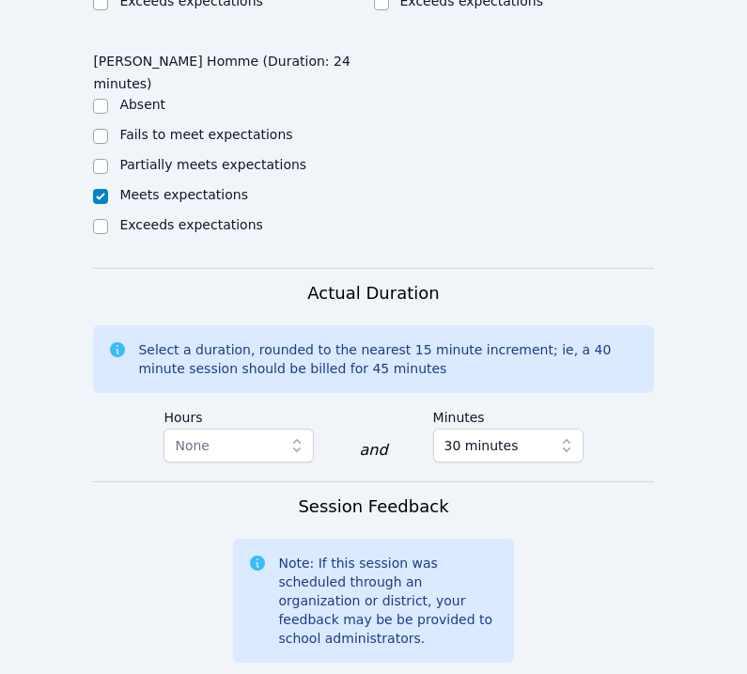
drag, startPoint x: 488, startPoint y: 566, endPoint x: 302, endPoint y: 532, distance: 189.2
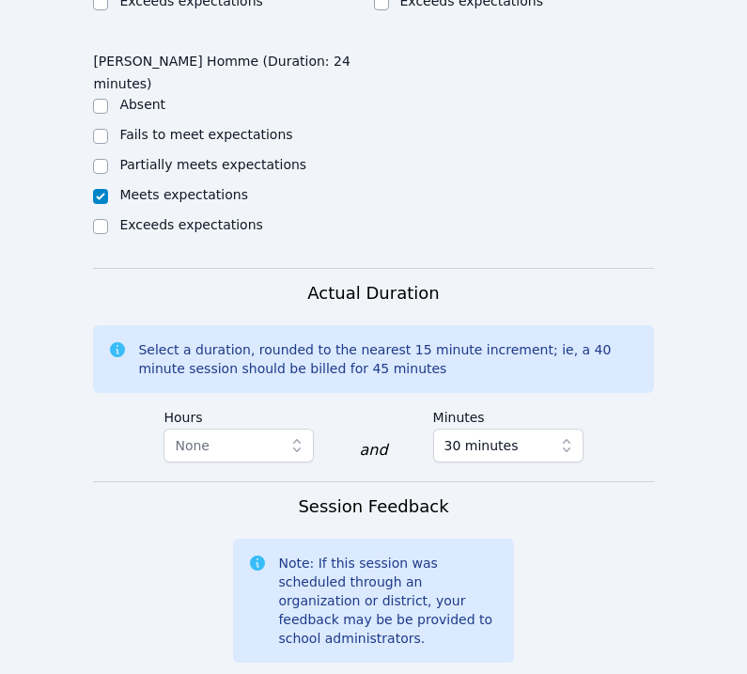
drag, startPoint x: 416, startPoint y: 566, endPoint x: 553, endPoint y: 566, distance: 137.2
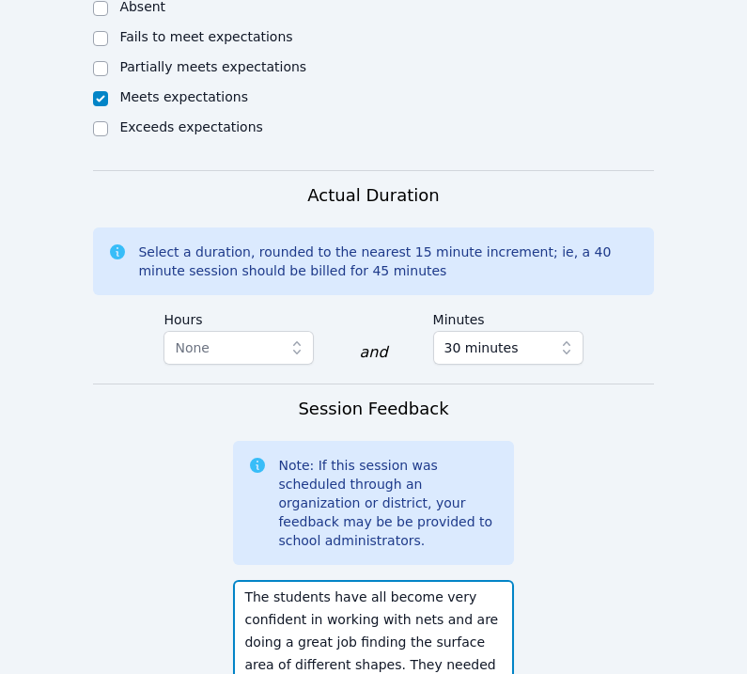
scroll to position [1, 0]
type textarea "The students have all become very confident in working with nets and are doing …"
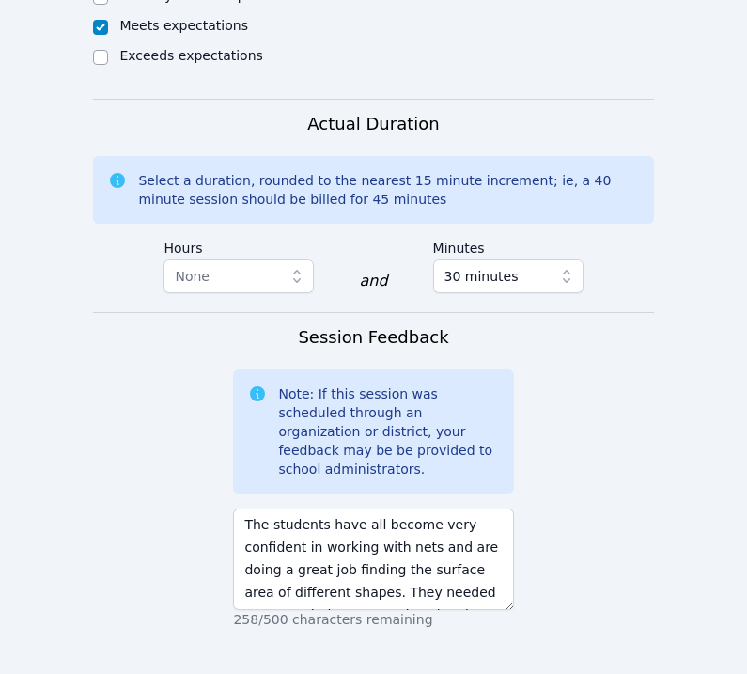
scroll to position [2240, 0]
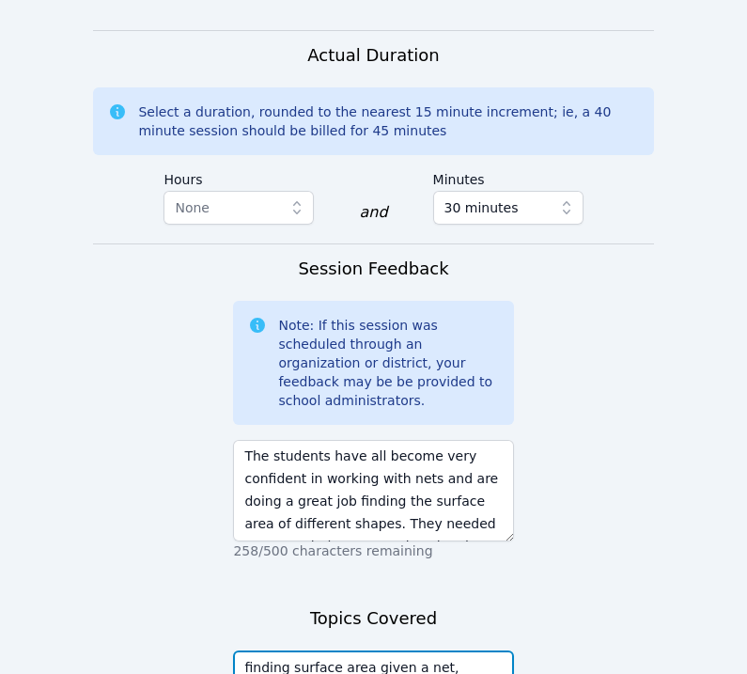
type textarea "finding surface area given a net, identifying 3D shapes"
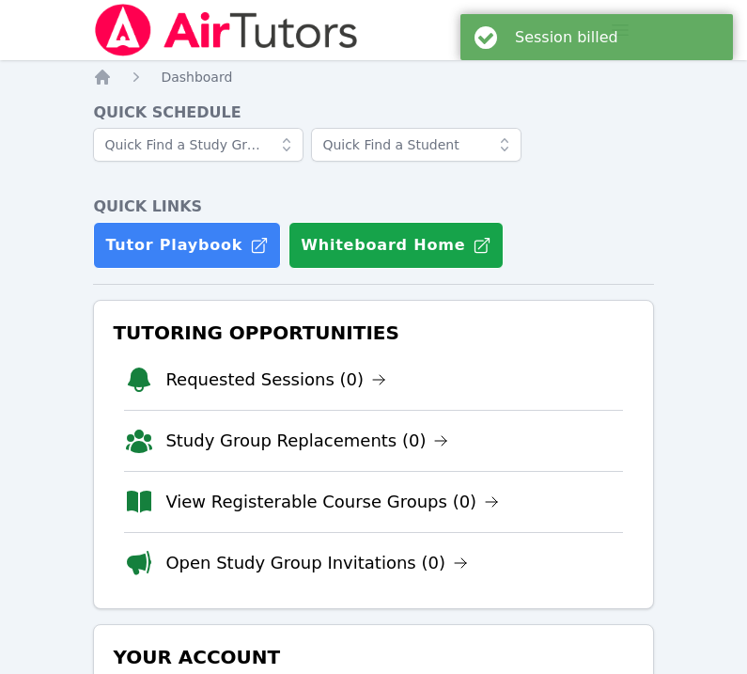
scroll to position [107, 0]
